Goal: Task Accomplishment & Management: Manage account settings

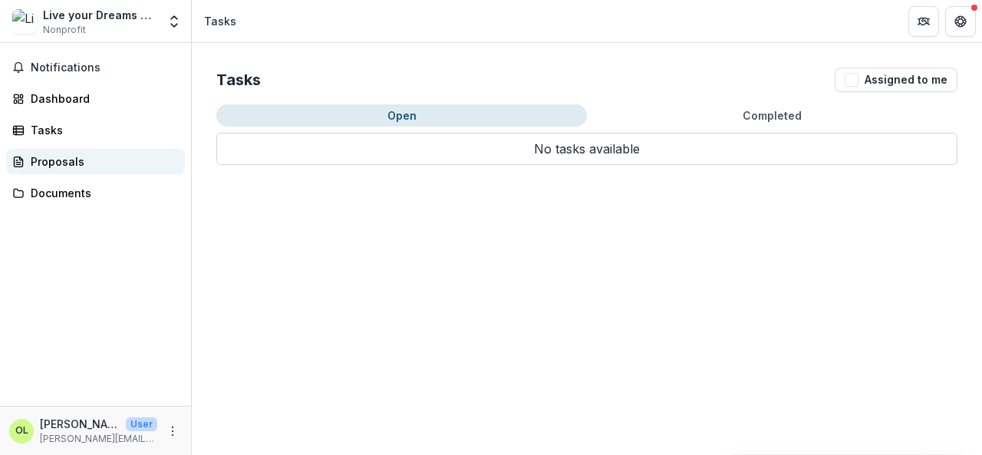
click at [72, 162] on div "Proposals" at bounding box center [102, 161] width 142 height 16
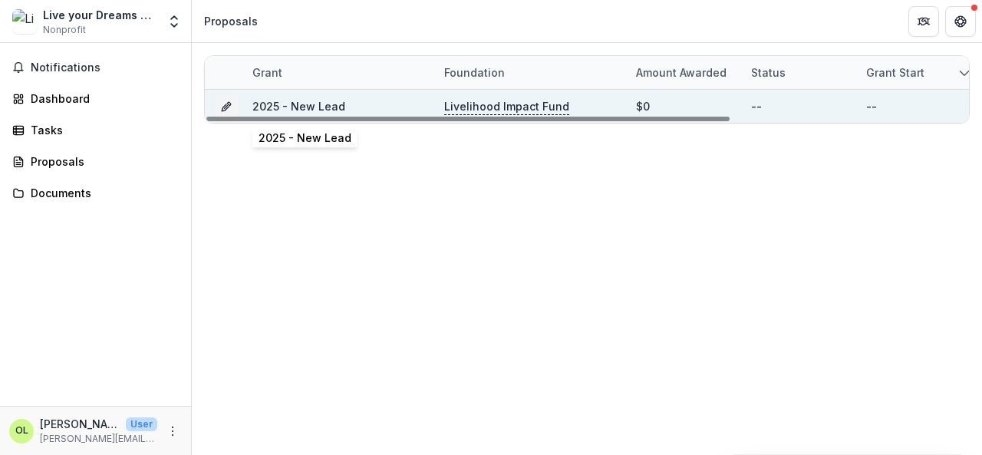
click at [259, 107] on link "2025 - New Lead" at bounding box center [298, 106] width 93 height 13
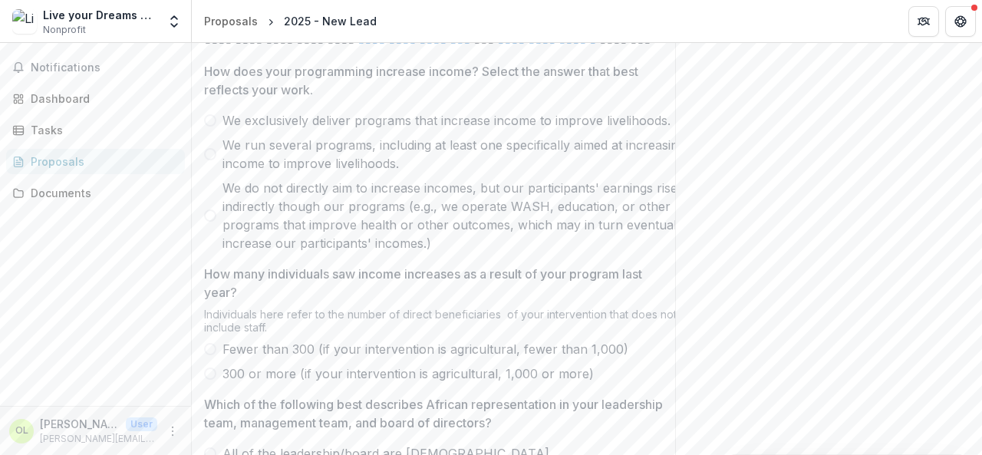
scroll to position [460, 0]
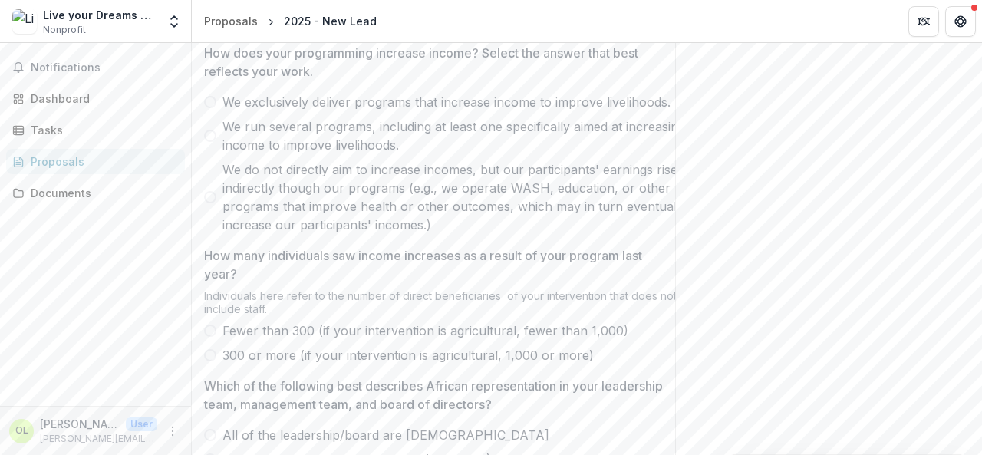
click at [209, 142] on span at bounding box center [210, 136] width 12 height 12
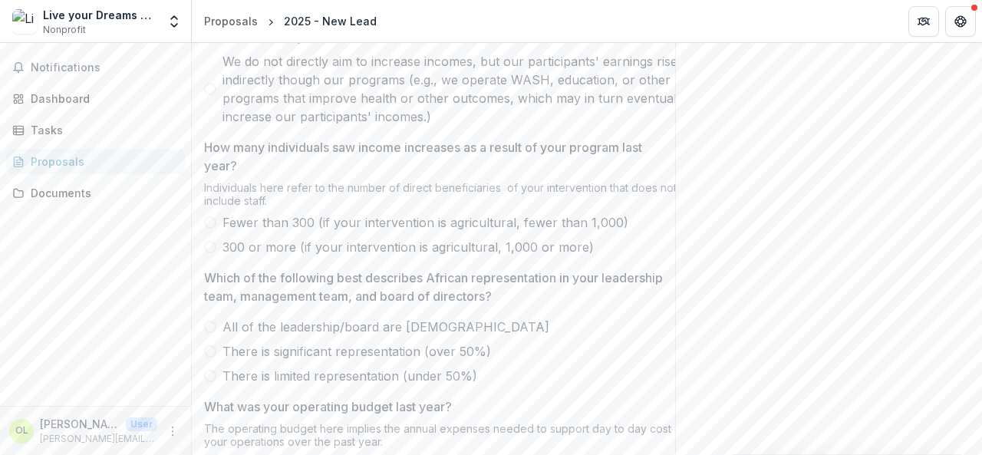
scroll to position [614, 0]
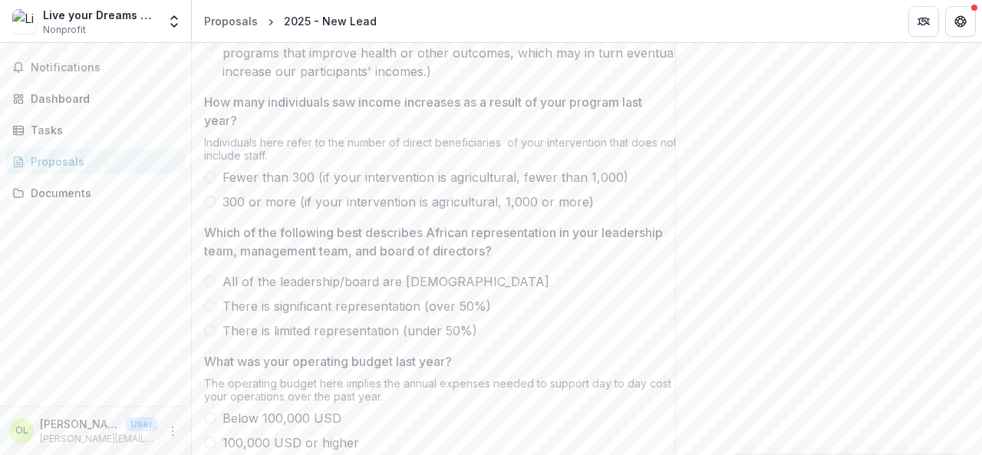
click at [206, 183] on span at bounding box center [210, 177] width 12 height 12
click at [211, 208] on span at bounding box center [210, 202] width 12 height 12
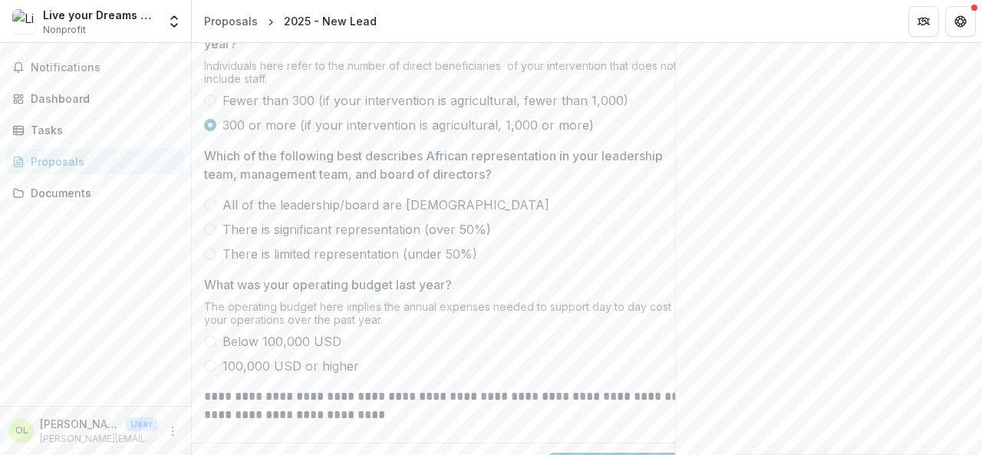
click at [208, 211] on span at bounding box center [210, 205] width 12 height 12
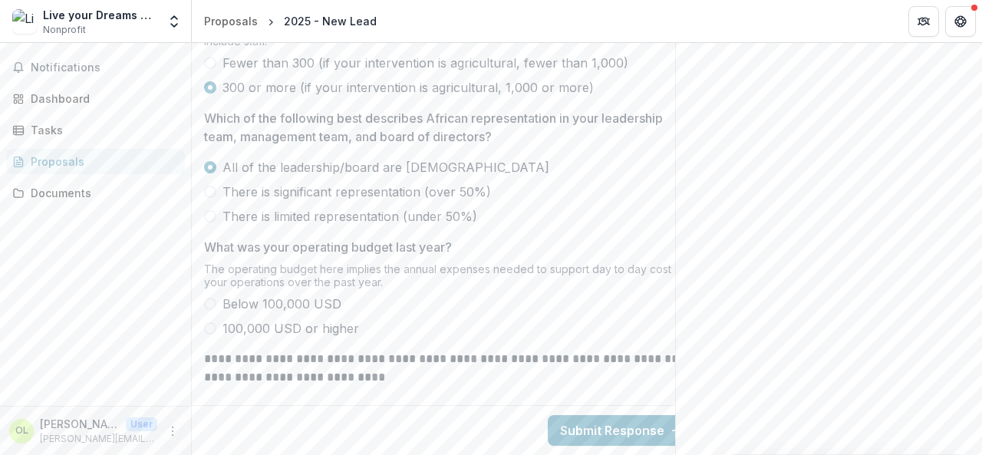
scroll to position [769, 0]
click at [208, 322] on span at bounding box center [210, 328] width 12 height 12
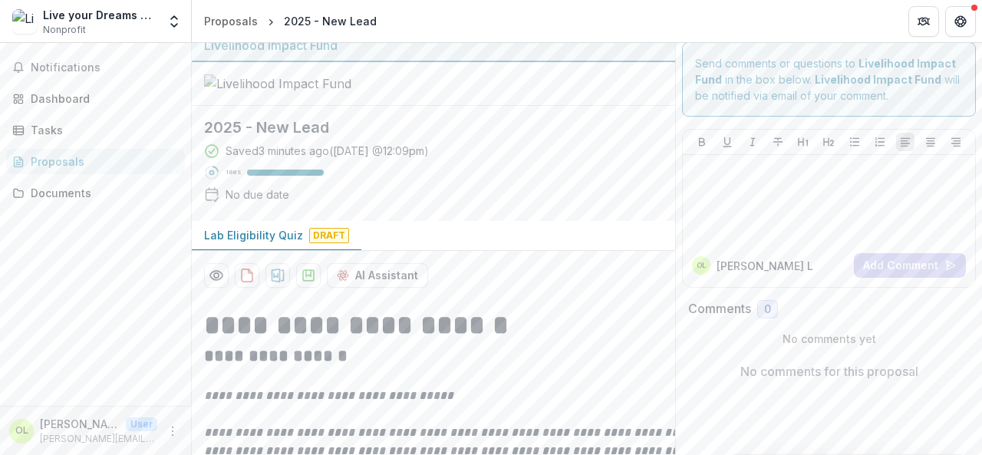
scroll to position [2, 0]
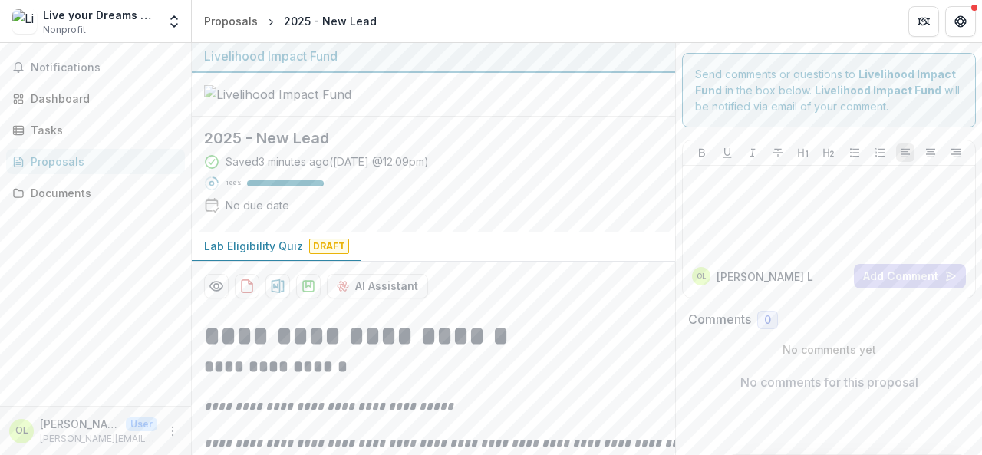
click at [85, 31] on div "Live your Dreams Africa Foundation Nonprofit" at bounding box center [100, 22] width 114 height 30
click at [176, 21] on icon "Open entity switcher" at bounding box center [173, 21] width 15 height 15
click at [84, 84] on link "Settings" at bounding box center [96, 84] width 184 height 25
